Goal: Information Seeking & Learning: Understand process/instructions

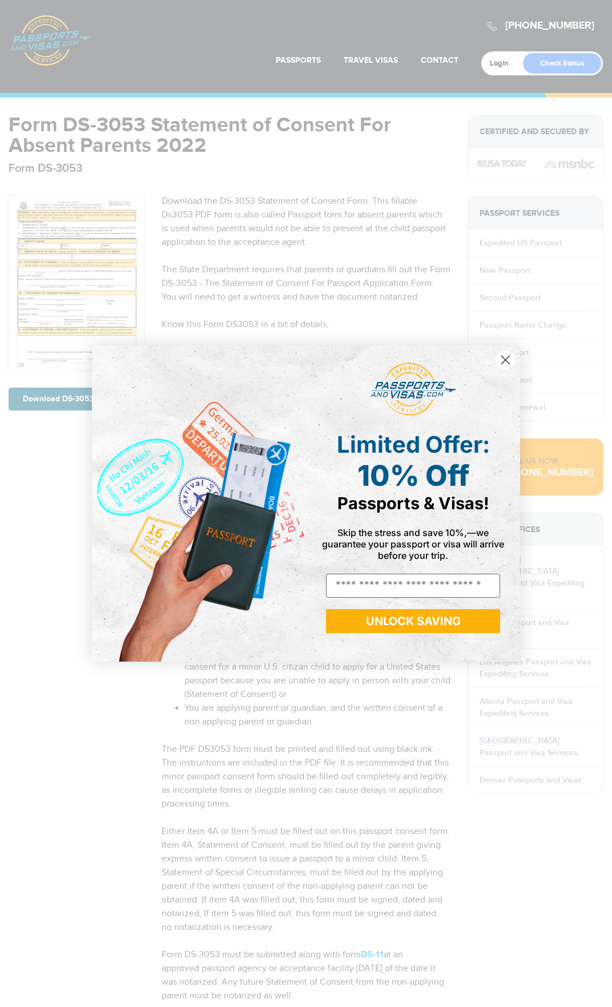
click at [510, 360] on circle "Close dialog" at bounding box center [505, 360] width 19 height 19
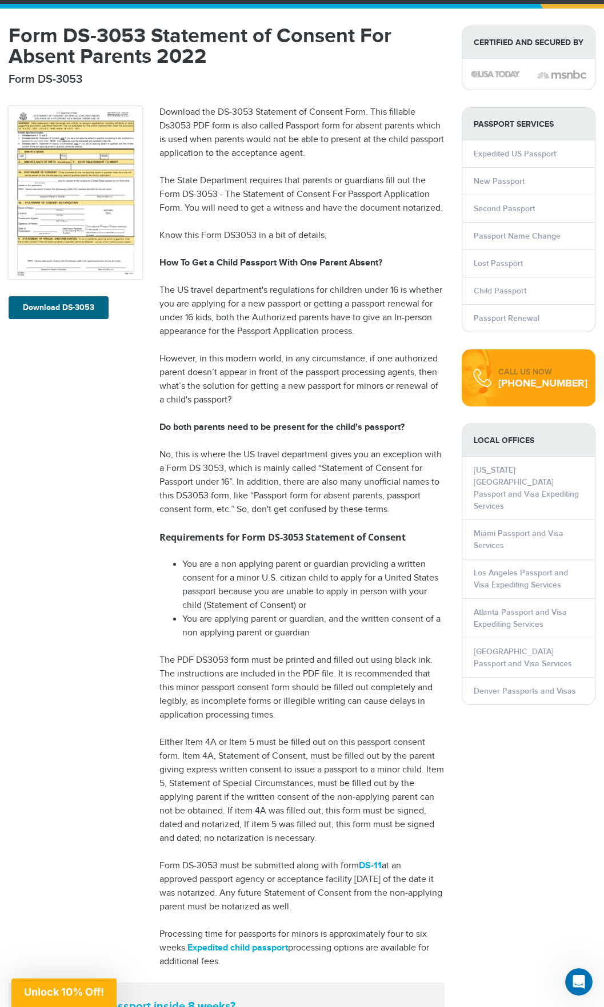
scroll to position [57, 0]
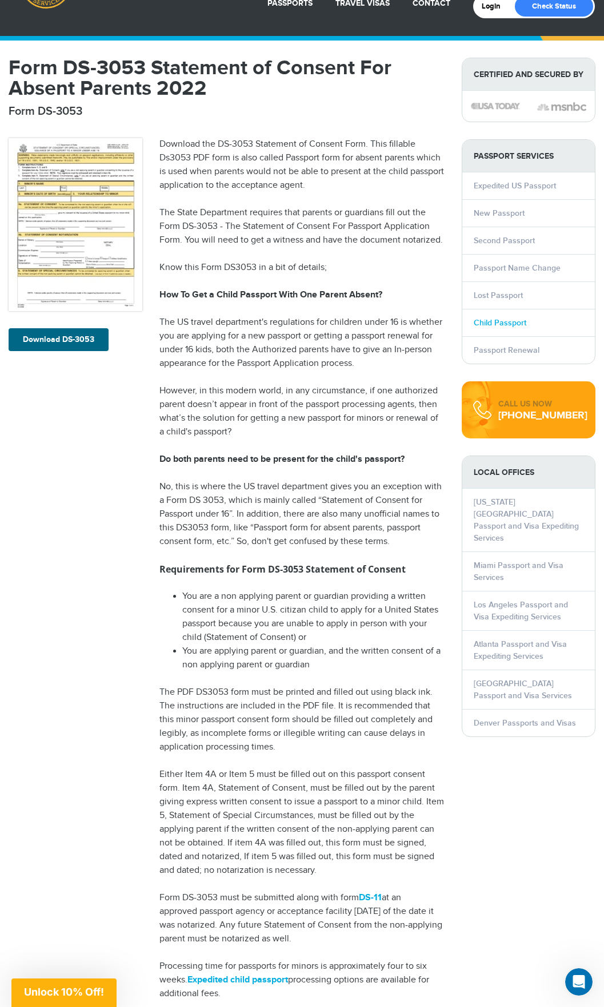
click at [504, 321] on link "Child Passport" at bounding box center [499, 323] width 53 height 10
